Goal: Transaction & Acquisition: Purchase product/service

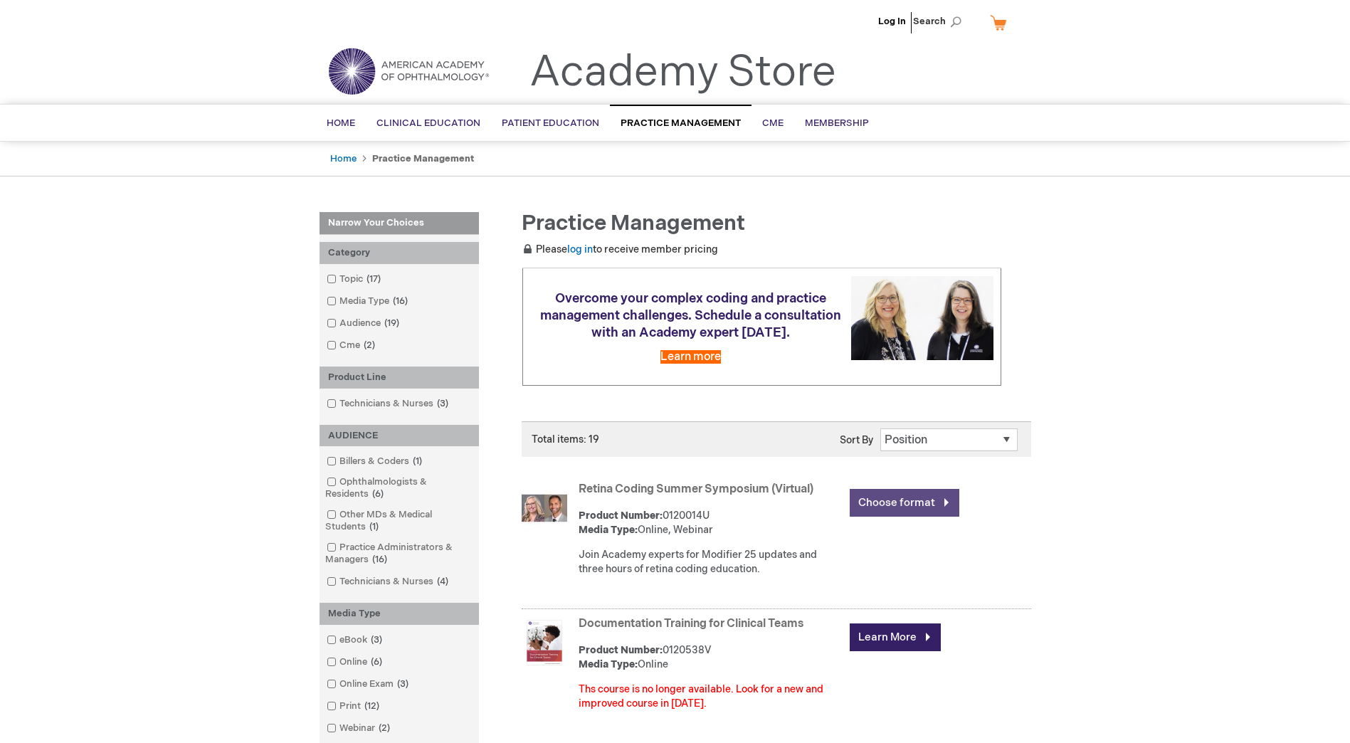
click at [898, 508] on link "Choose format" at bounding box center [905, 503] width 110 height 28
